Goal: Navigation & Orientation: Find specific page/section

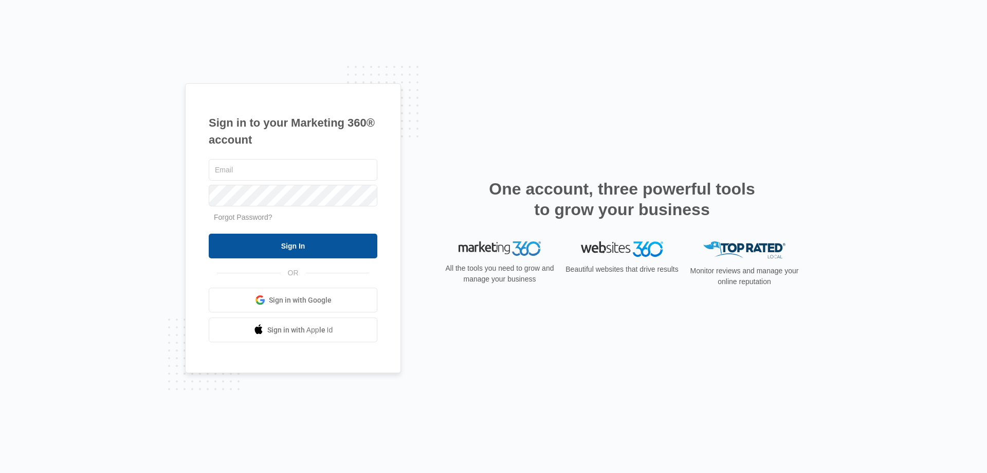
type input "[PERSON_NAME][EMAIL_ADDRESS][DOMAIN_NAME]"
click at [298, 246] on input "Sign In" at bounding box center [293, 245] width 169 height 25
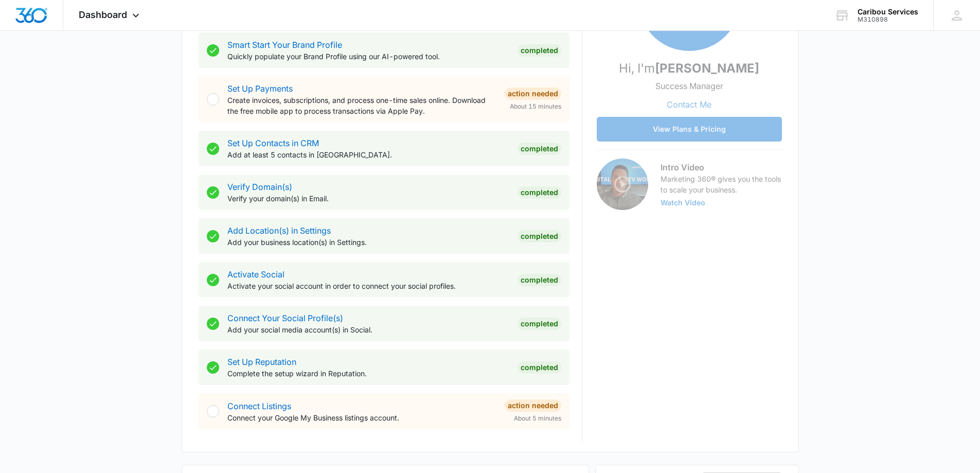
scroll to position [257, 0]
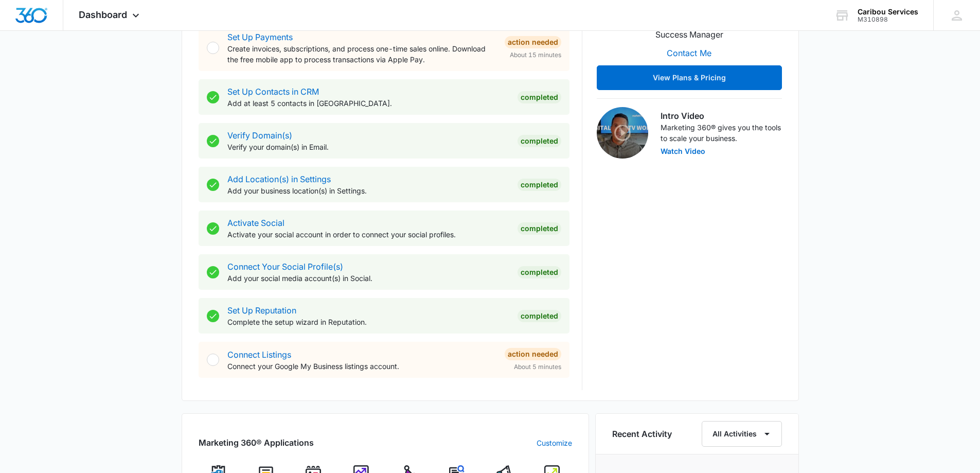
click at [215, 359] on div at bounding box center [213, 359] width 12 height 12
click at [241, 355] on link "Connect Listings" at bounding box center [259, 354] width 64 height 10
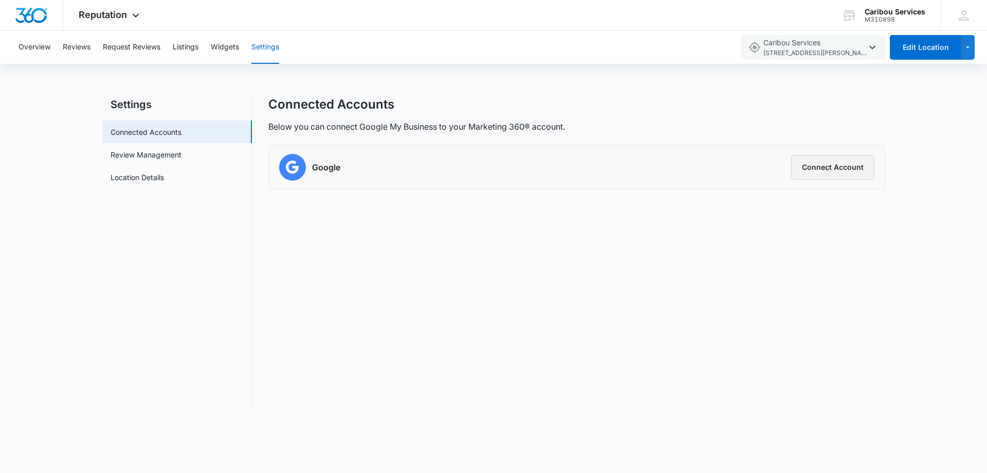
click at [845, 165] on button "Connect Account" at bounding box center [832, 167] width 83 height 25
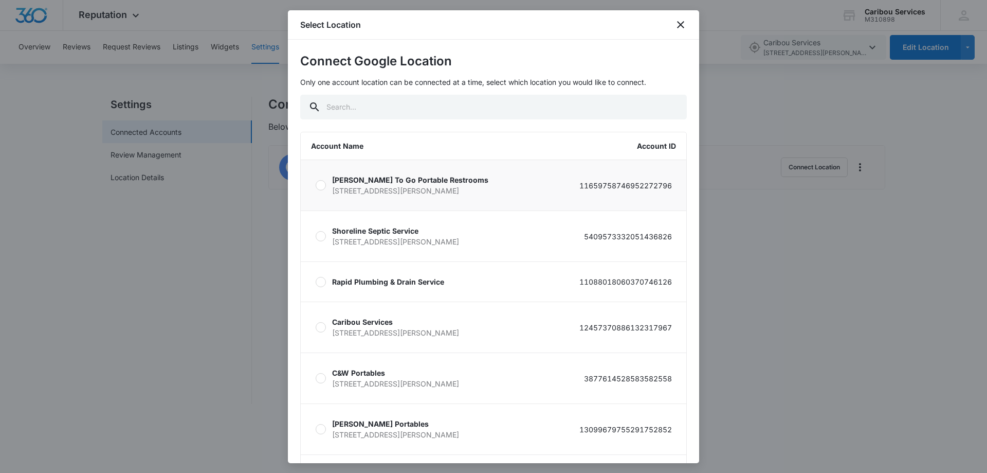
click at [321, 185] on div at bounding box center [321, 185] width 10 height 10
click at [316, 185] on input "[PERSON_NAME] To Go Portable Restrooms [STREET_ADDRESS][PERSON_NAME] 1165975874…" at bounding box center [315, 185] width 1 height 1
radio input "true"
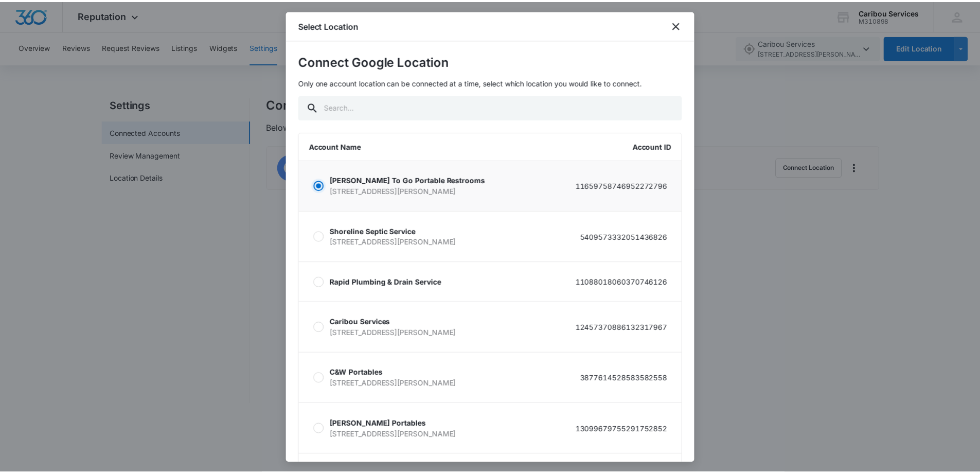
scroll to position [86, 0]
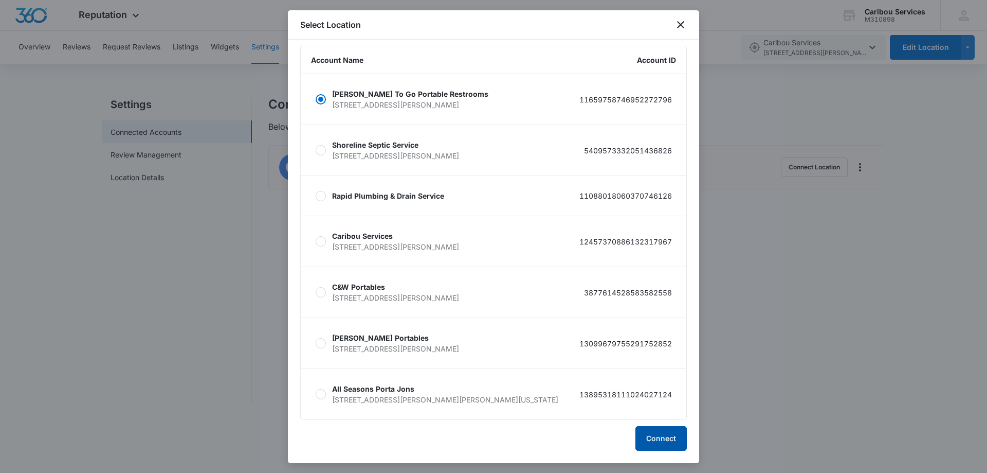
click at [648, 436] on button "Connect" at bounding box center [661, 438] width 51 height 25
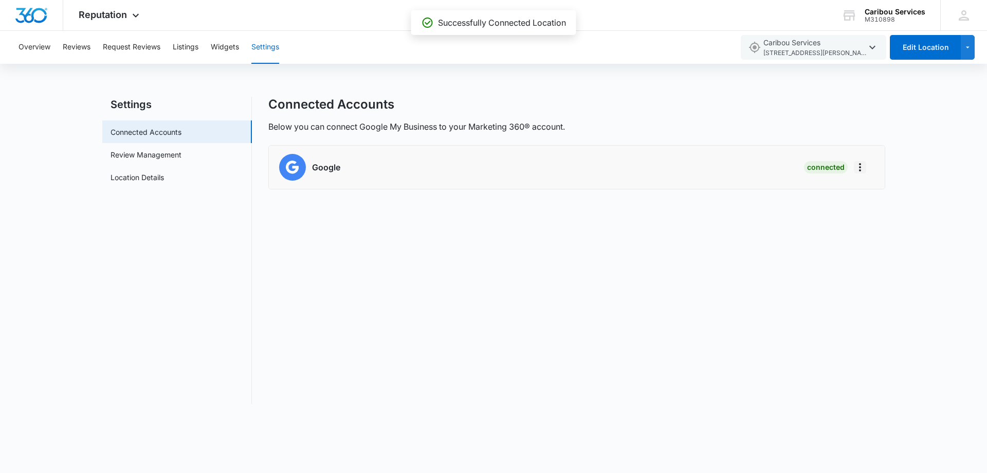
click at [861, 167] on icon "Actions" at bounding box center [860, 167] width 12 height 12
click at [79, 45] on button "Reviews" at bounding box center [77, 47] width 28 height 33
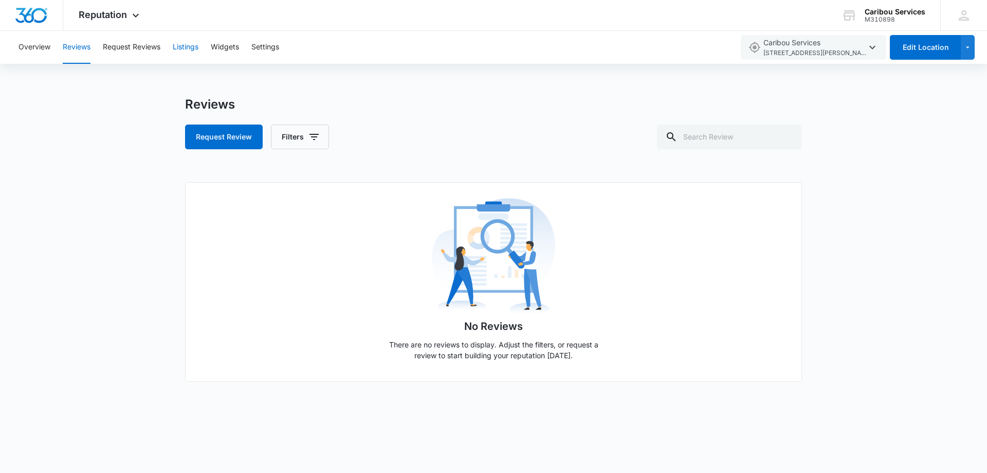
click at [190, 47] on button "Listings" at bounding box center [186, 47] width 26 height 33
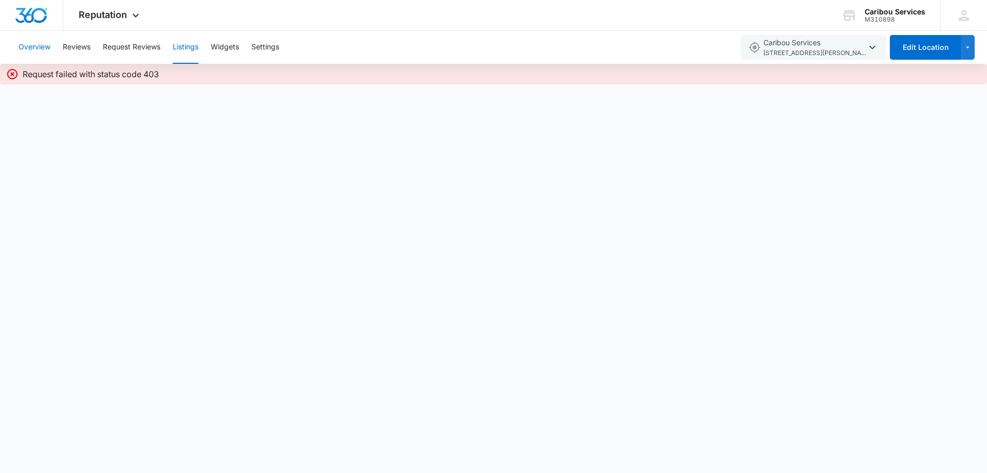
click at [35, 45] on button "Overview" at bounding box center [35, 47] width 32 height 33
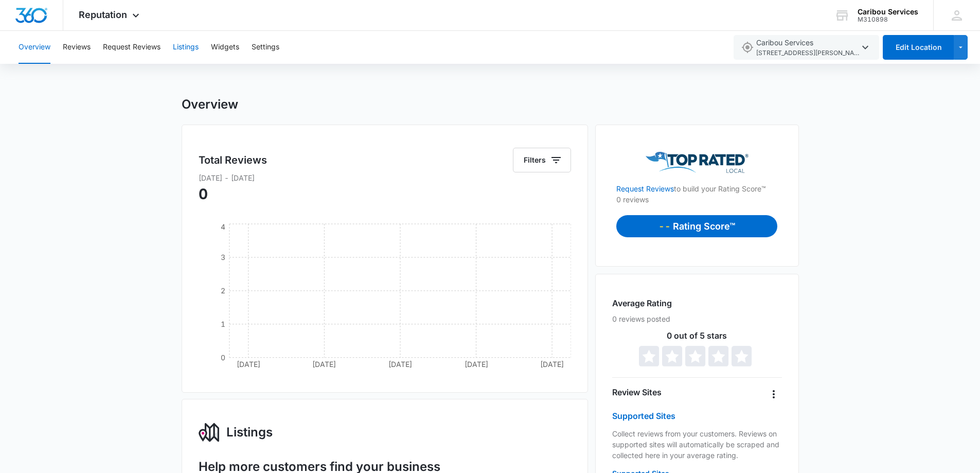
click at [182, 48] on button "Listings" at bounding box center [186, 47] width 26 height 33
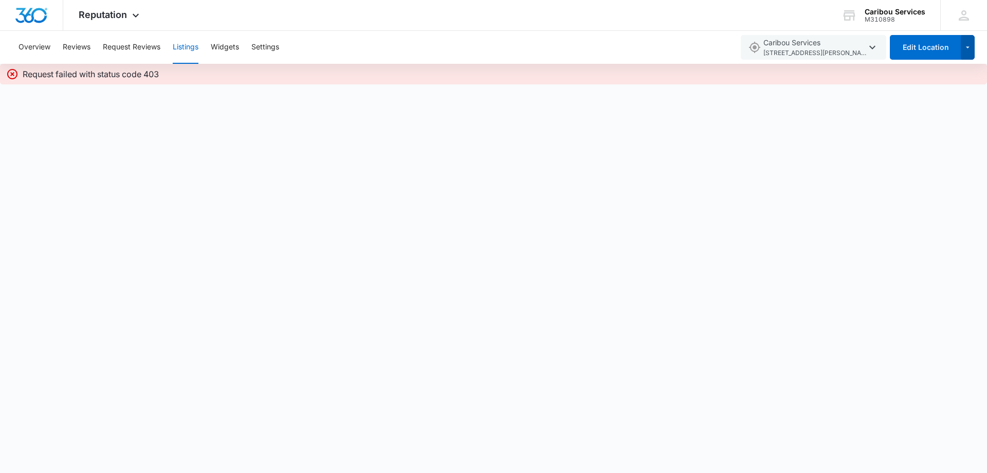
click at [966, 50] on icon "button" at bounding box center [968, 47] width 9 height 12
click at [29, 46] on button "Overview" at bounding box center [35, 47] width 32 height 33
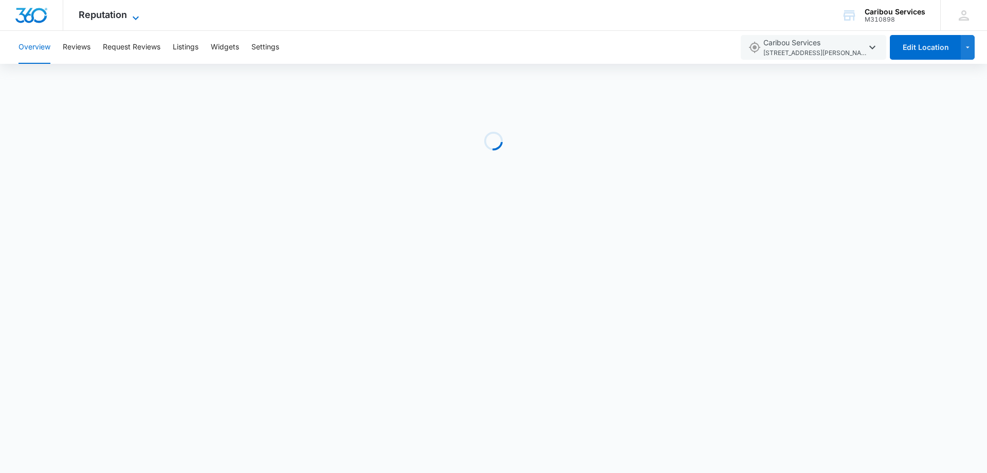
click at [134, 16] on icon at bounding box center [136, 18] width 6 height 4
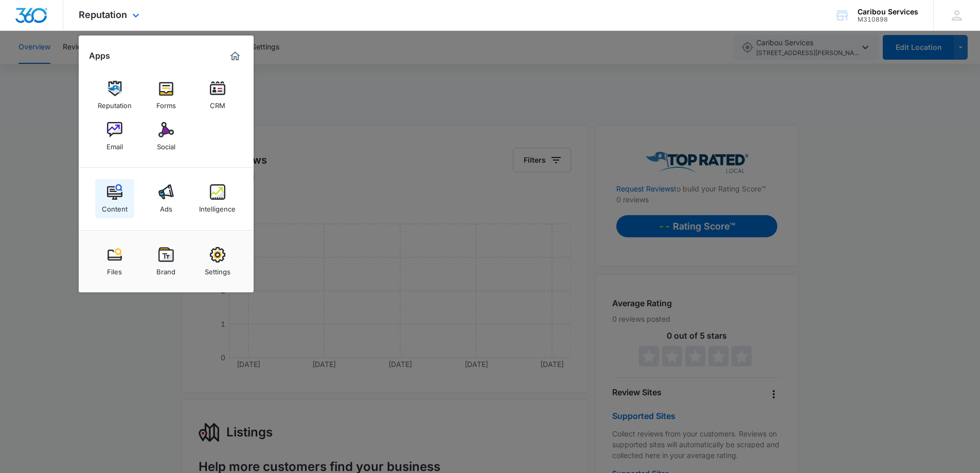
click at [114, 193] on img at bounding box center [114, 191] width 15 height 15
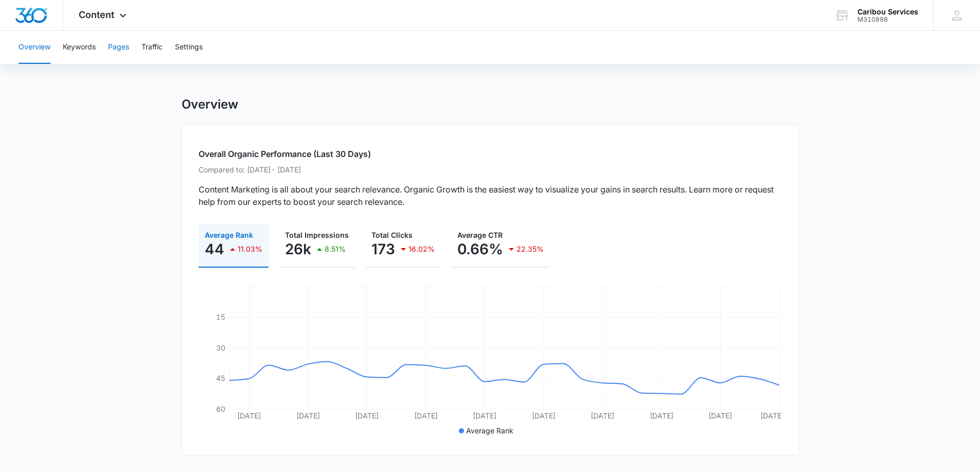
click at [113, 46] on button "Pages" at bounding box center [118, 47] width 21 height 33
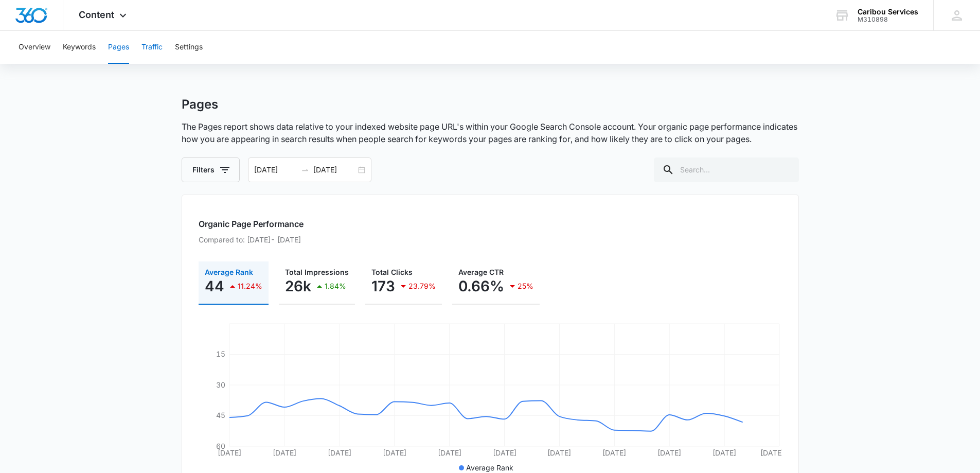
click at [155, 47] on button "Traffic" at bounding box center [151, 47] width 21 height 33
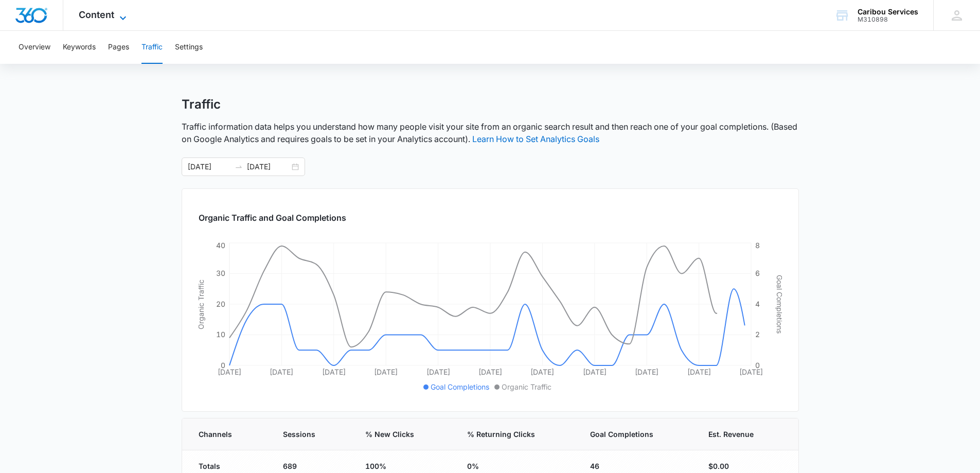
click at [117, 14] on icon at bounding box center [123, 18] width 12 height 12
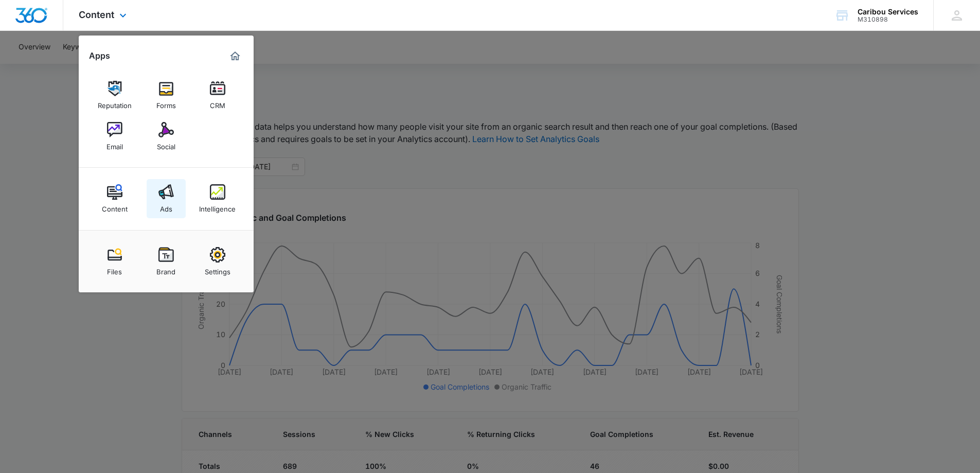
click at [162, 194] on img at bounding box center [165, 191] width 15 height 15
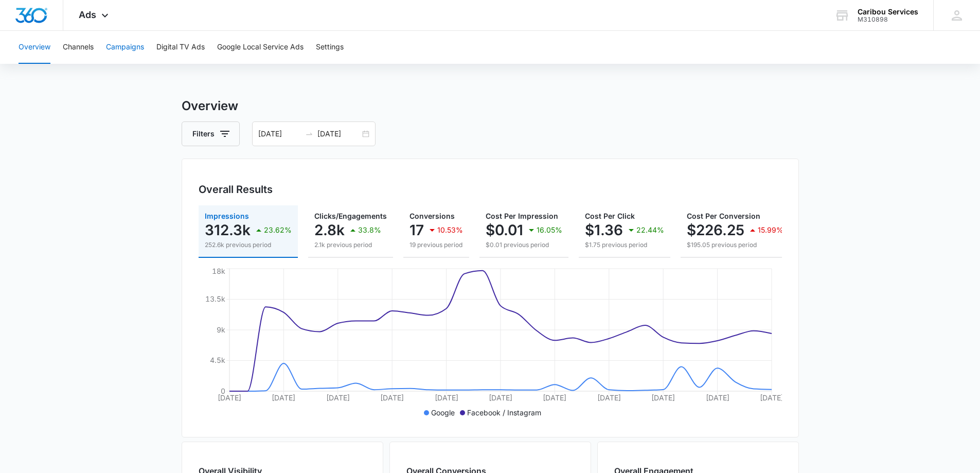
click at [114, 48] on button "Campaigns" at bounding box center [125, 47] width 38 height 33
click at [79, 46] on button "Channels" at bounding box center [78, 47] width 31 height 33
click at [246, 48] on button "Google Local Service Ads" at bounding box center [260, 47] width 86 height 33
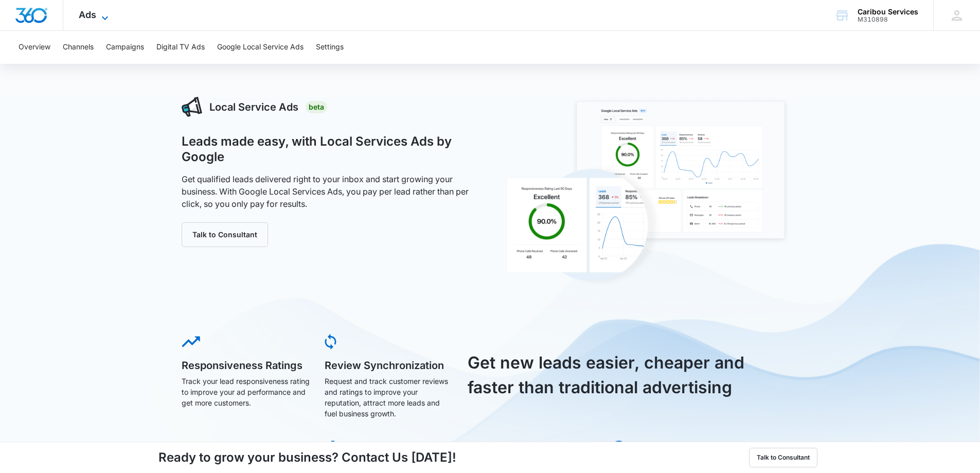
click at [103, 18] on icon at bounding box center [105, 18] width 12 height 12
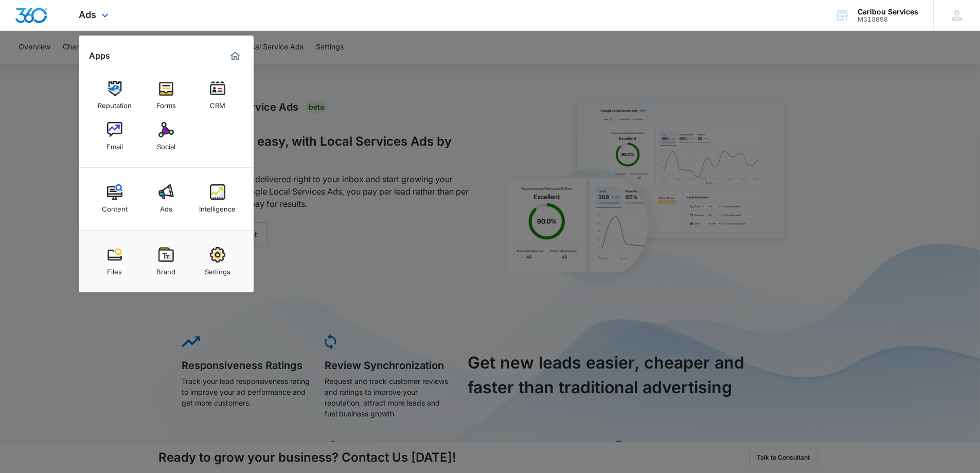
scroll to position [51, 0]
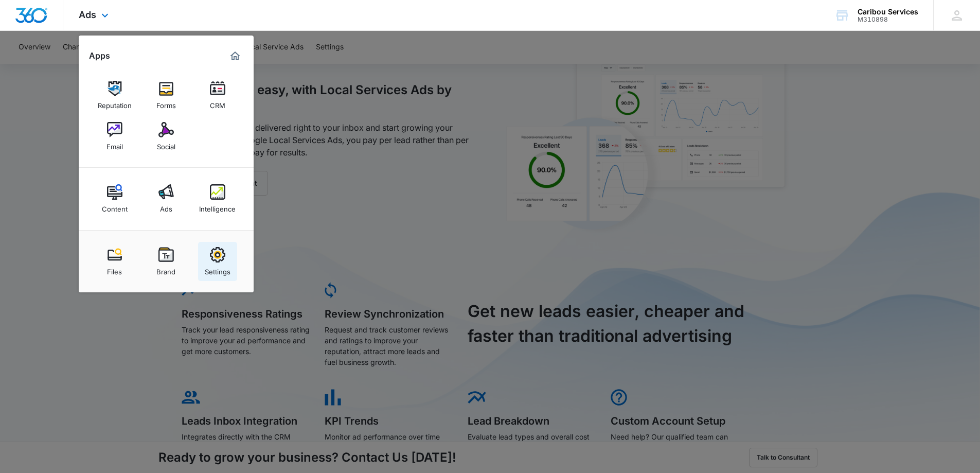
click at [215, 254] on img at bounding box center [217, 254] width 15 height 15
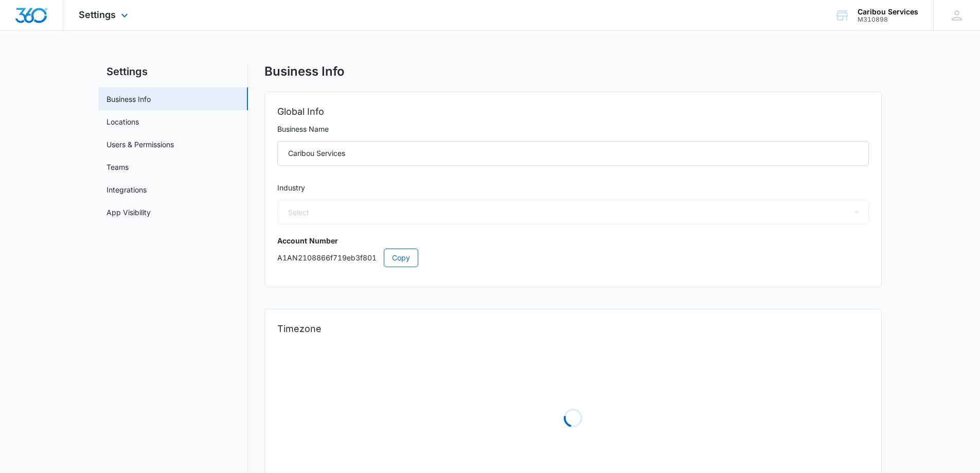
select select "52"
select select "US"
select select "America/New_York"
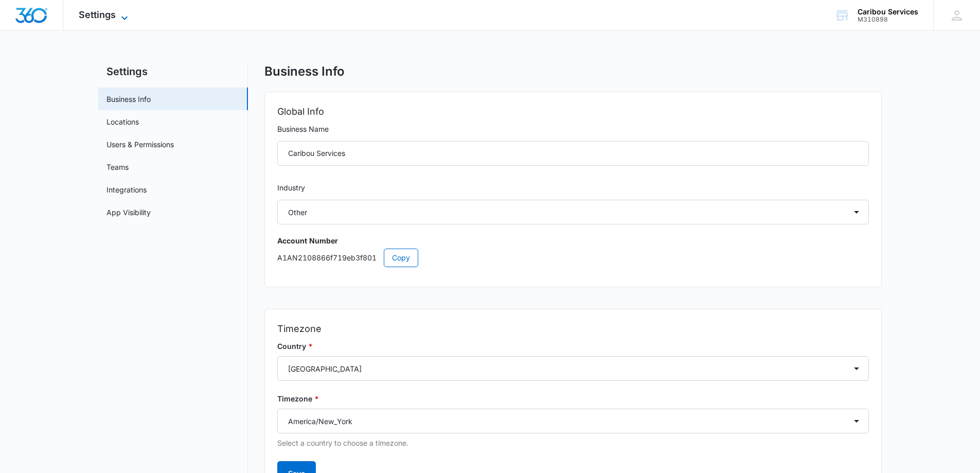
click at [84, 16] on span "Settings" at bounding box center [97, 14] width 37 height 11
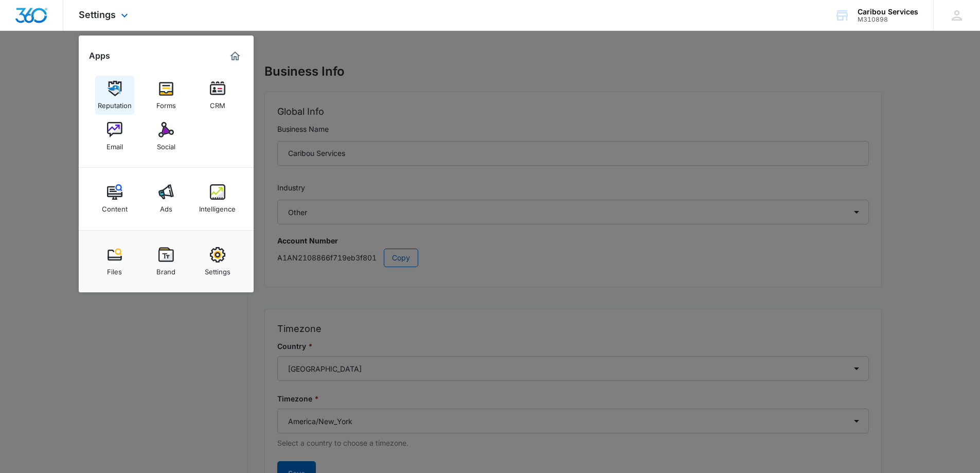
scroll to position [51, 0]
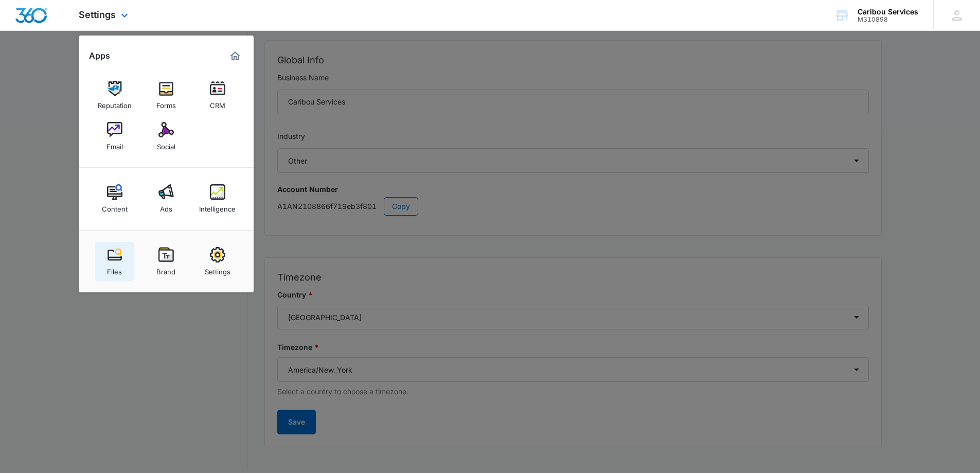
click at [114, 257] on img at bounding box center [114, 254] width 15 height 15
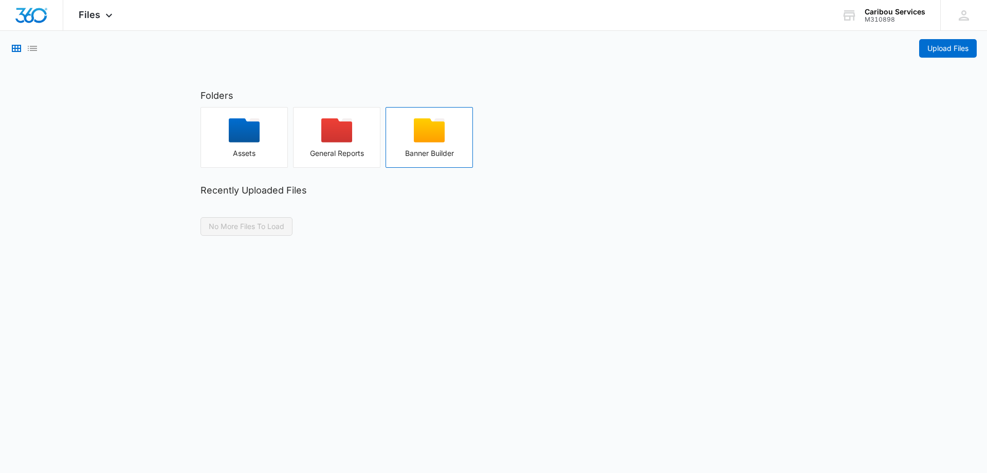
click at [424, 144] on div "button" at bounding box center [429, 133] width 86 height 31
click at [246, 139] on icon "button" at bounding box center [244, 130] width 31 height 24
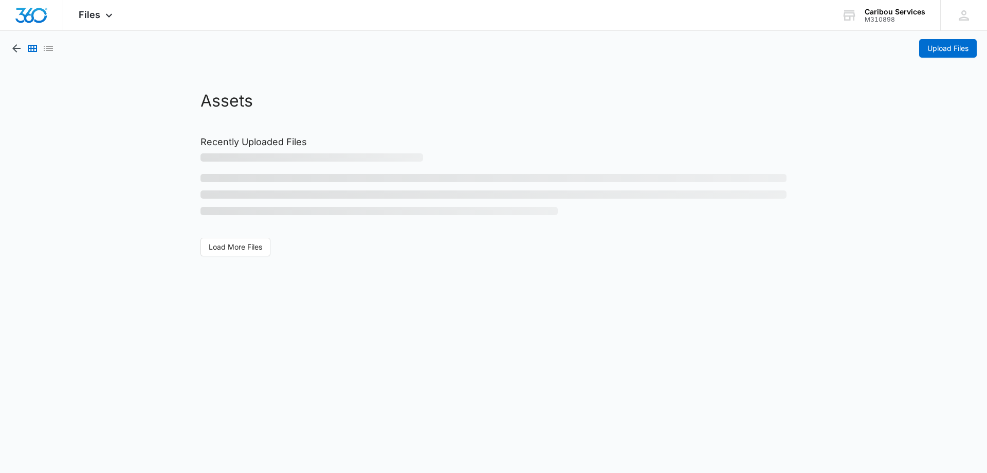
click at [246, 139] on h2 "Recently Uploaded Files" at bounding box center [494, 142] width 586 height 14
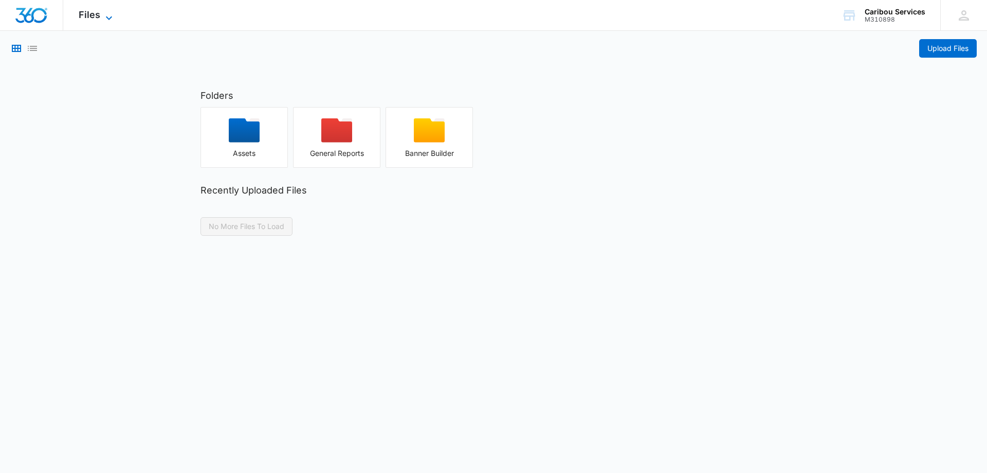
click at [91, 14] on span "Files" at bounding box center [90, 14] width 22 height 11
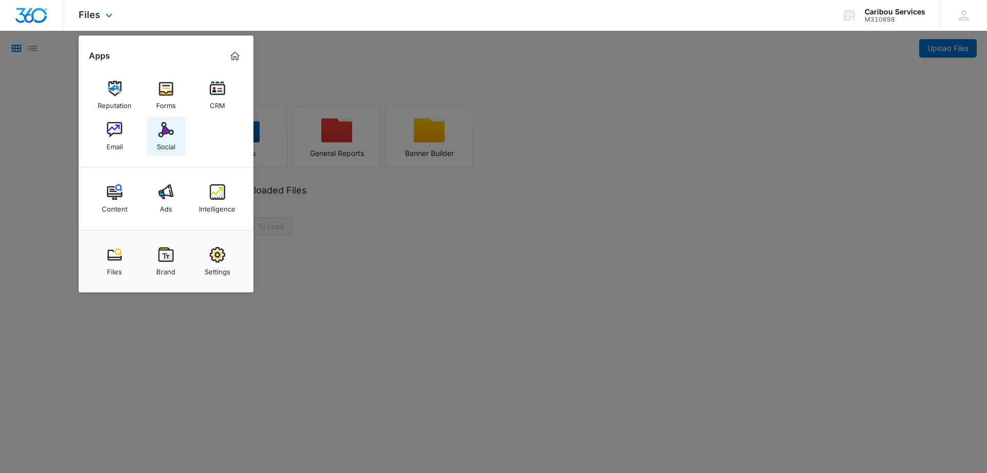
click at [168, 135] on img at bounding box center [165, 129] width 15 height 15
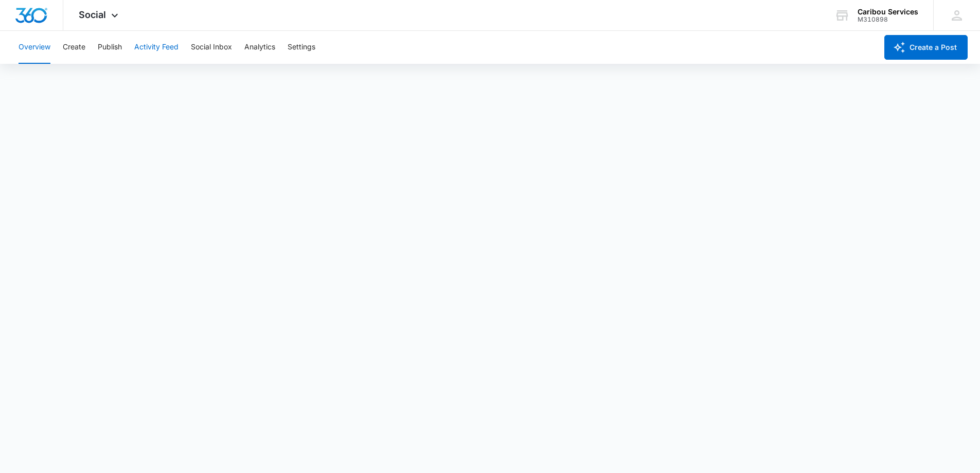
click at [149, 47] on button "Activity Feed" at bounding box center [156, 47] width 44 height 33
click at [202, 46] on button "Social Inbox" at bounding box center [211, 47] width 41 height 33
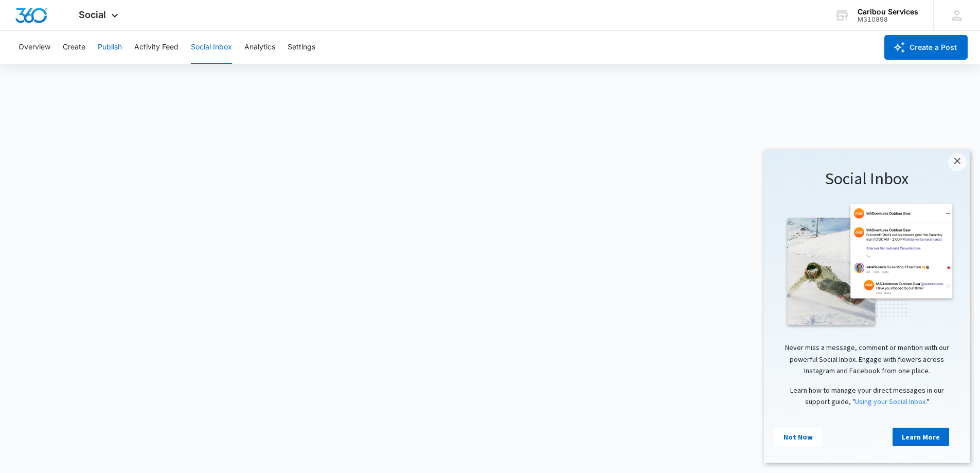
click at [115, 45] on button "Publish" at bounding box center [110, 47] width 24 height 33
